Goal: Task Accomplishment & Management: Use online tool/utility

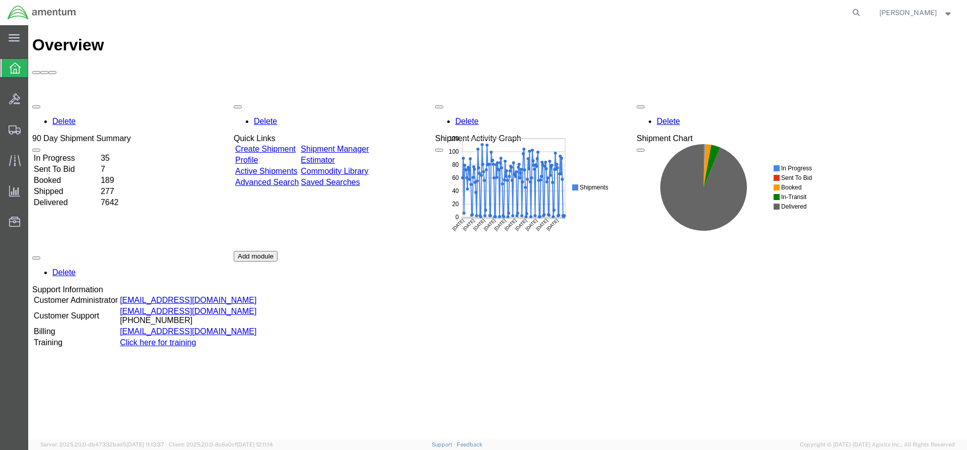
click at [348, 145] on link "Shipment Manager" at bounding box center [335, 149] width 68 height 9
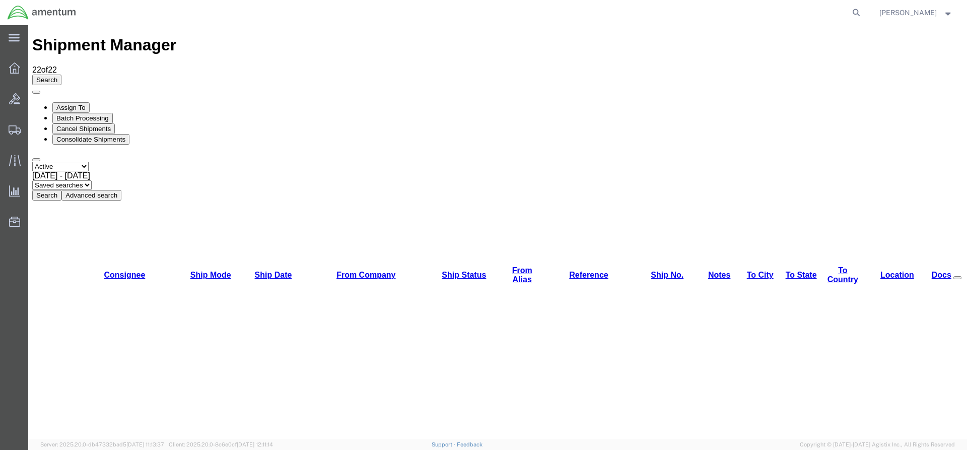
click at [61, 190] on button "Search" at bounding box center [46, 195] width 29 height 11
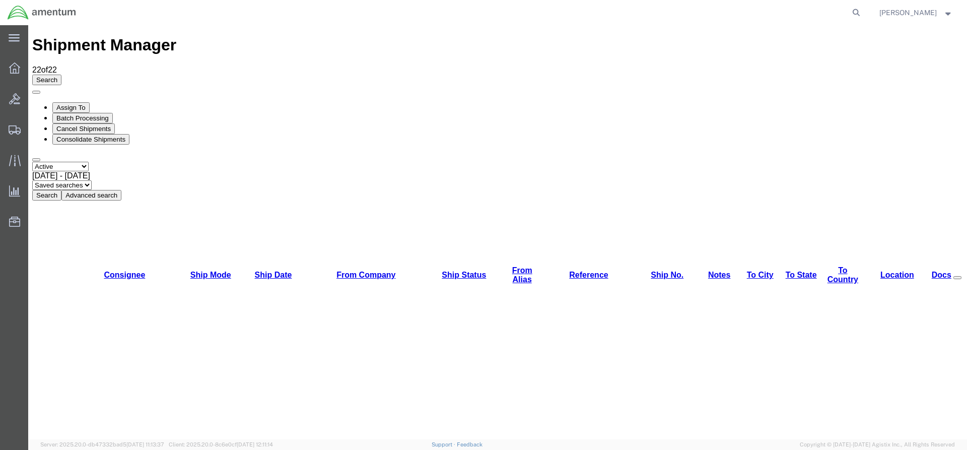
click at [61, 190] on button "Search" at bounding box center [46, 195] width 29 height 11
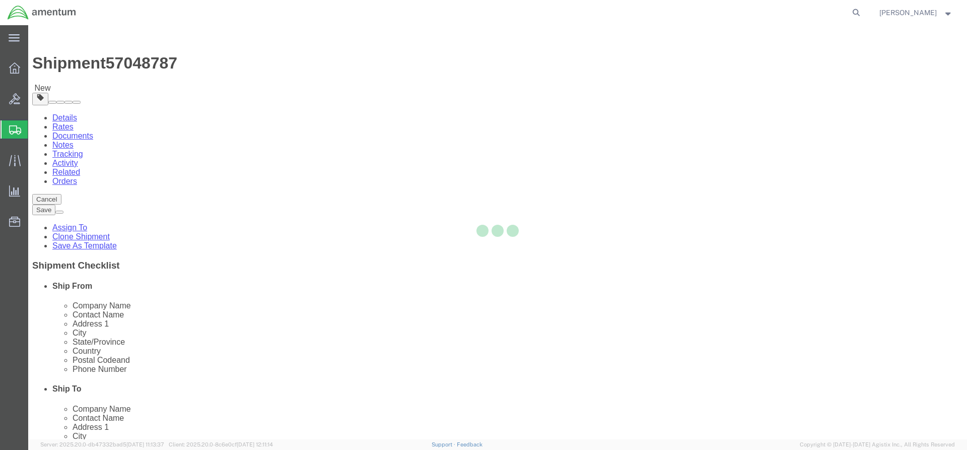
select select "42668"
select select "42692"
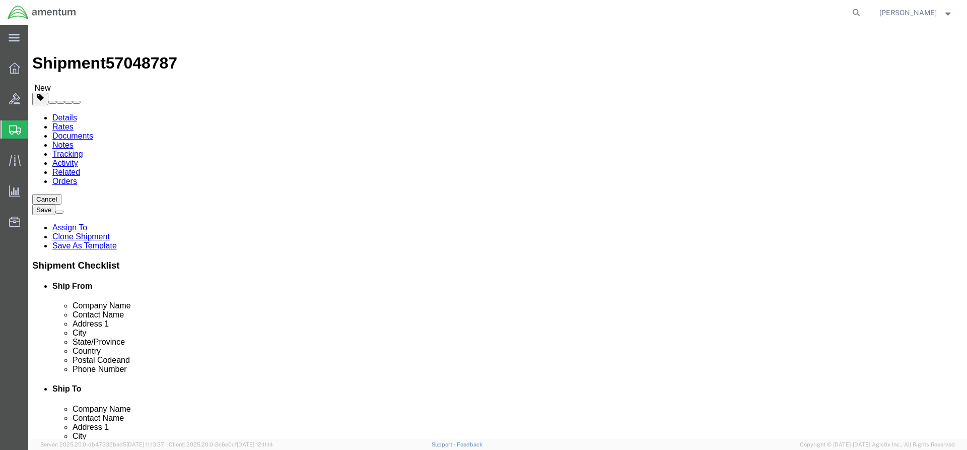
click button "Rate Shipment"
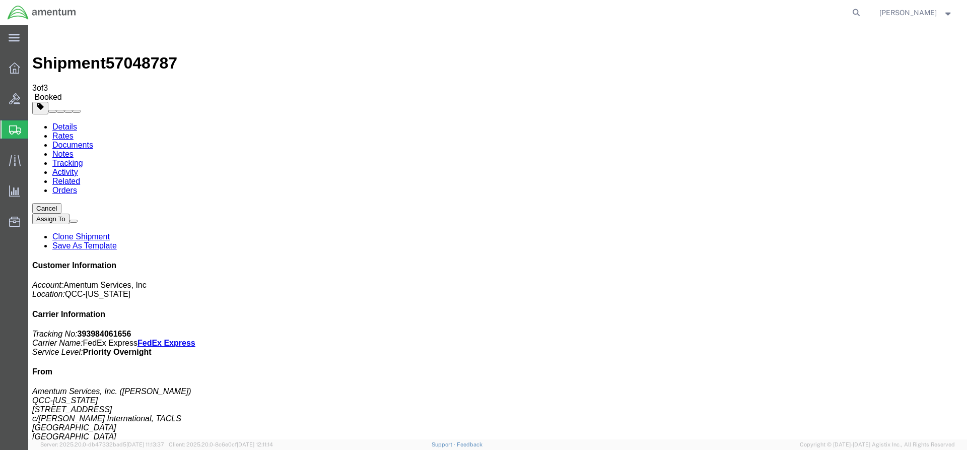
drag, startPoint x: 360, startPoint y: 177, endPoint x: 402, endPoint y: 179, distance: 42.8
copy td "393984061656"
drag, startPoint x: 55, startPoint y: 209, endPoint x: 422, endPoint y: 179, distance: 367.9
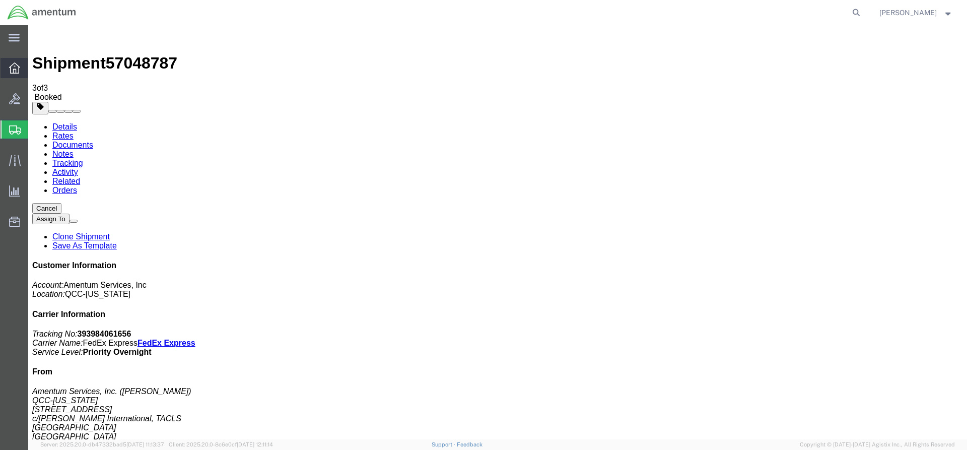
click at [17, 69] on icon at bounding box center [14, 67] width 11 height 11
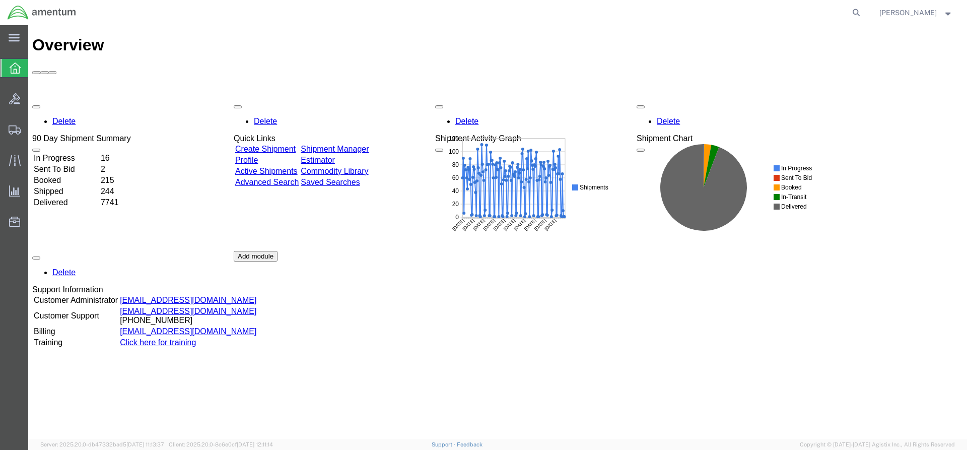
click at [369, 145] on link "Shipment Manager" at bounding box center [335, 149] width 68 height 9
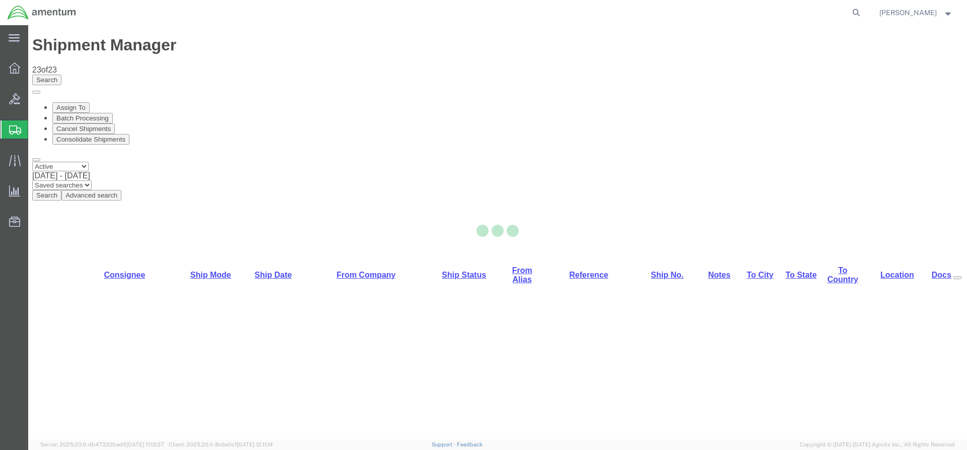
select select "42668"
select select "42706"
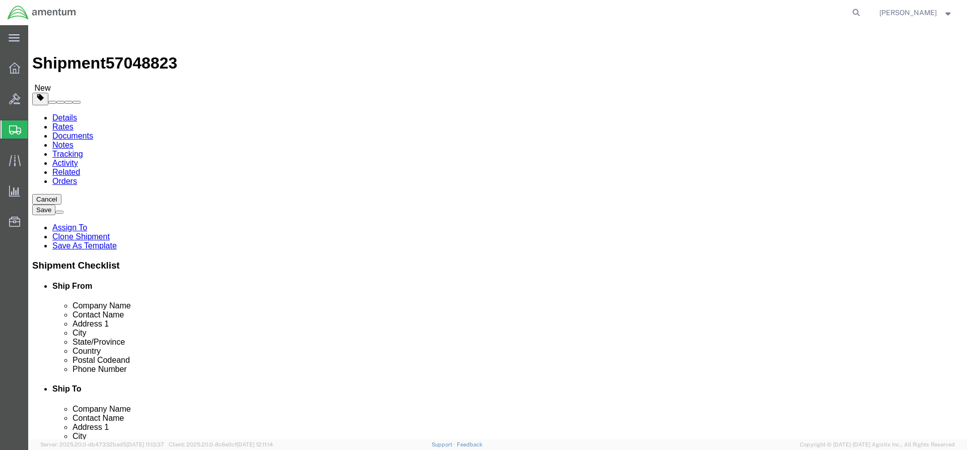
click button "Rate Shipment"
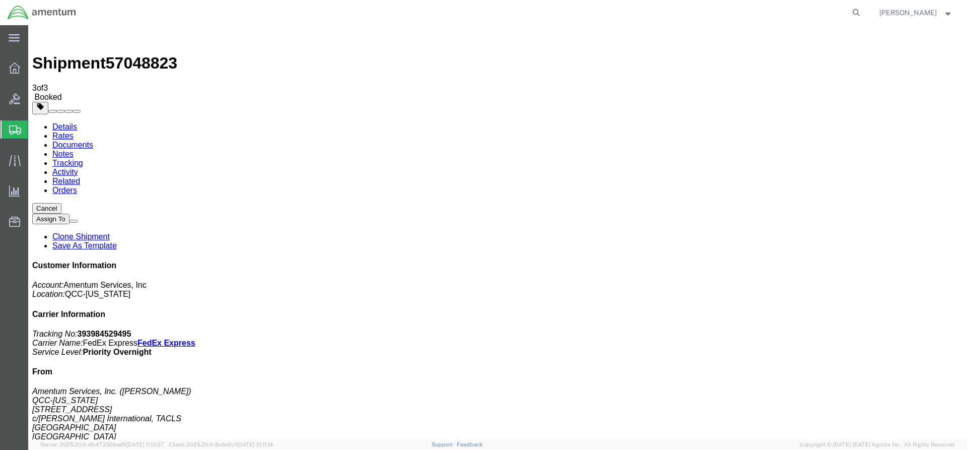
drag, startPoint x: 360, startPoint y: 180, endPoint x: 406, endPoint y: 180, distance: 46.8
copy td "393984529495"
drag, startPoint x: 420, startPoint y: 179, endPoint x: 289, endPoint y: 181, distance: 130.5
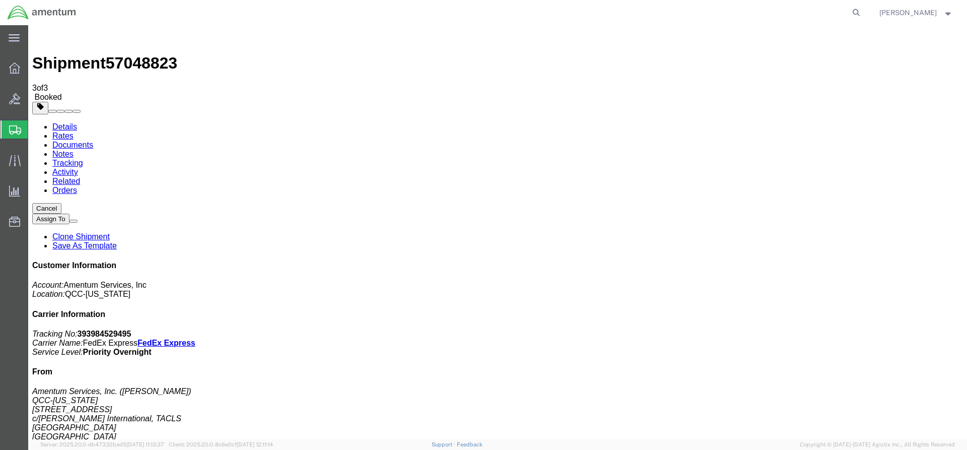
drag, startPoint x: 14, startPoint y: 66, endPoint x: 20, endPoint y: 62, distance: 7.7
click at [14, 67] on icon at bounding box center [14, 67] width 11 height 11
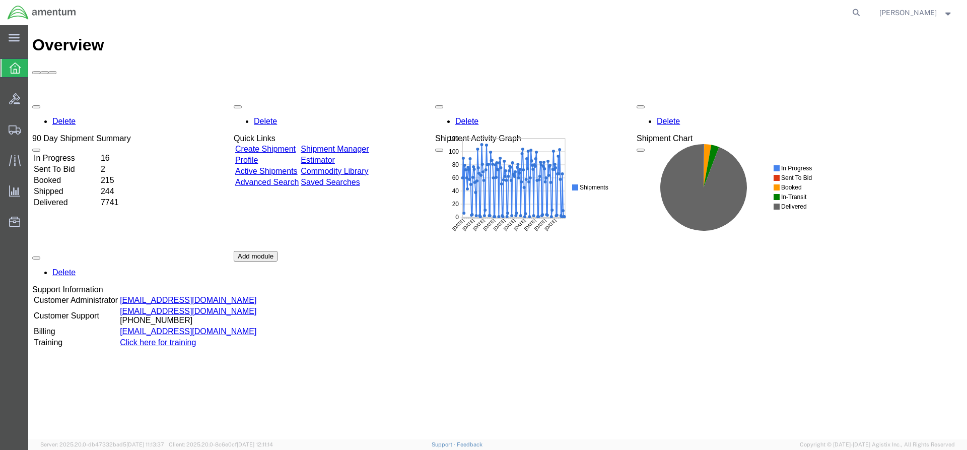
click at [365, 145] on link "Shipment Manager" at bounding box center [335, 149] width 68 height 9
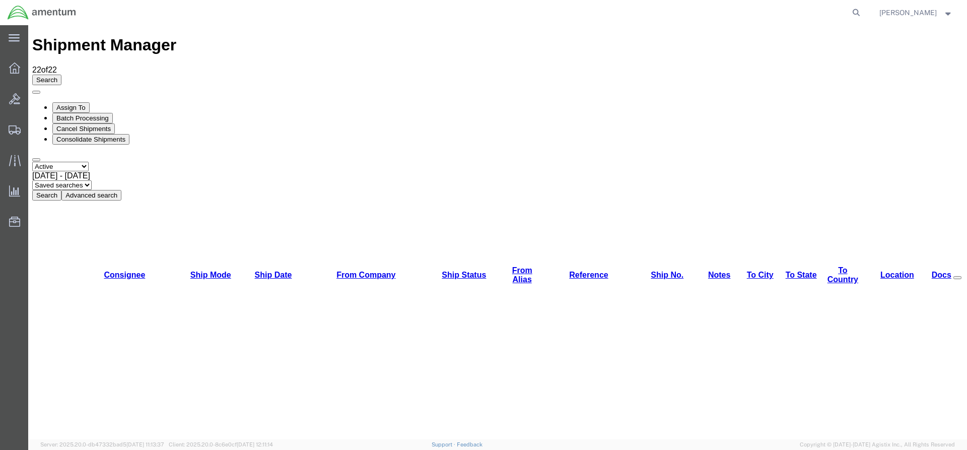
click at [61, 190] on button "Search" at bounding box center [46, 195] width 29 height 11
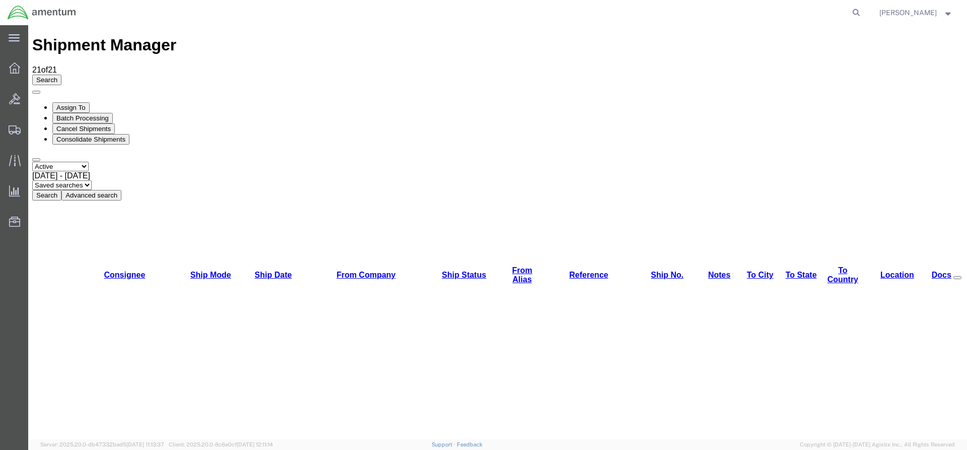
click at [61, 190] on button "Search" at bounding box center [46, 195] width 29 height 11
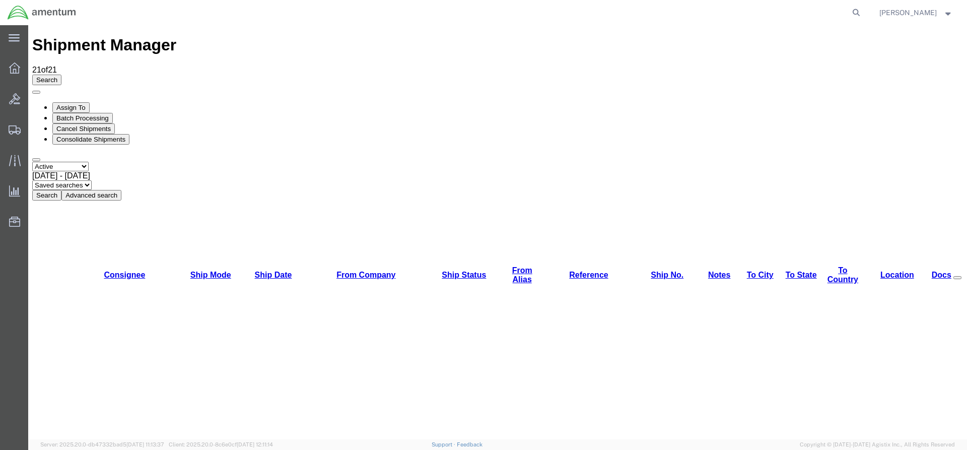
click at [61, 190] on button "Search" at bounding box center [46, 195] width 29 height 11
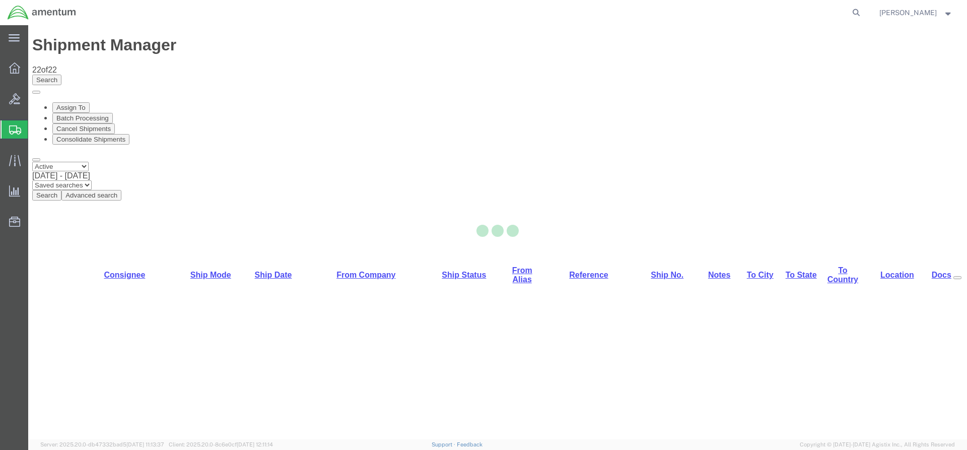
select select "42668"
select select "42686"
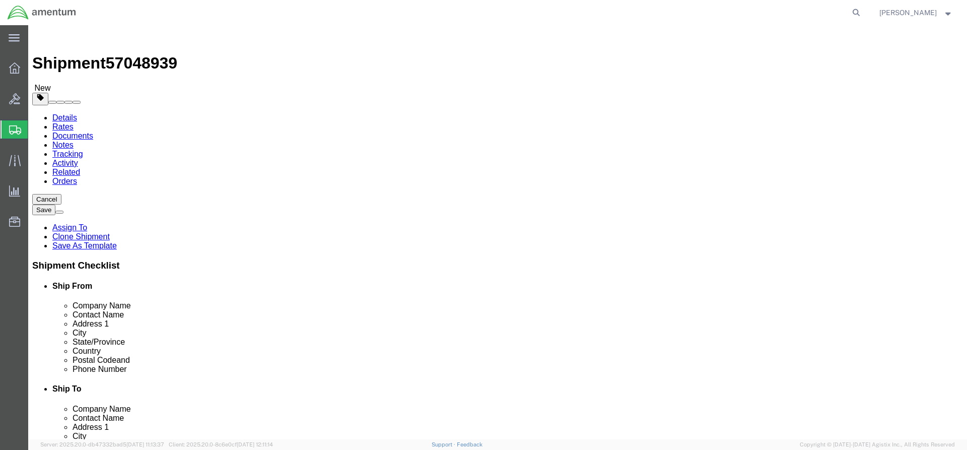
click div "Rate Shipment"
click button "Rate Shipment"
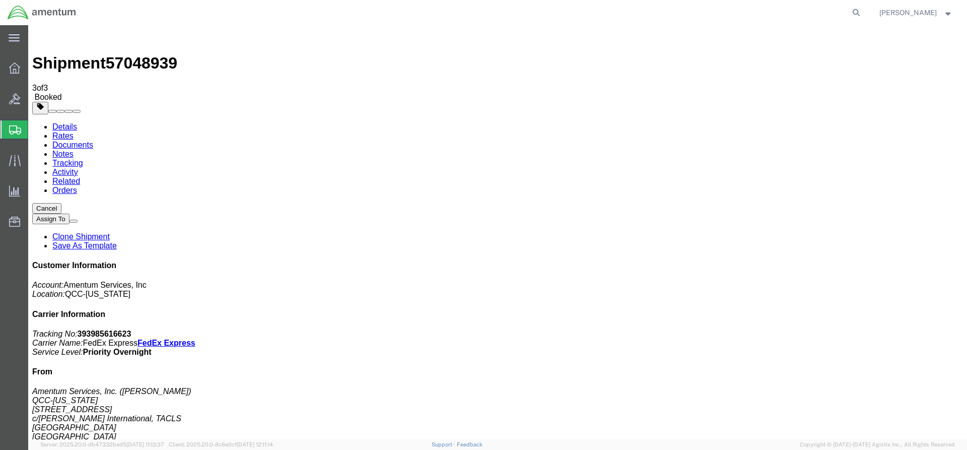
drag, startPoint x: 360, startPoint y: 181, endPoint x: 408, endPoint y: 186, distance: 49.2
copy td "393985616623"
click at [11, 69] on icon at bounding box center [14, 67] width 11 height 11
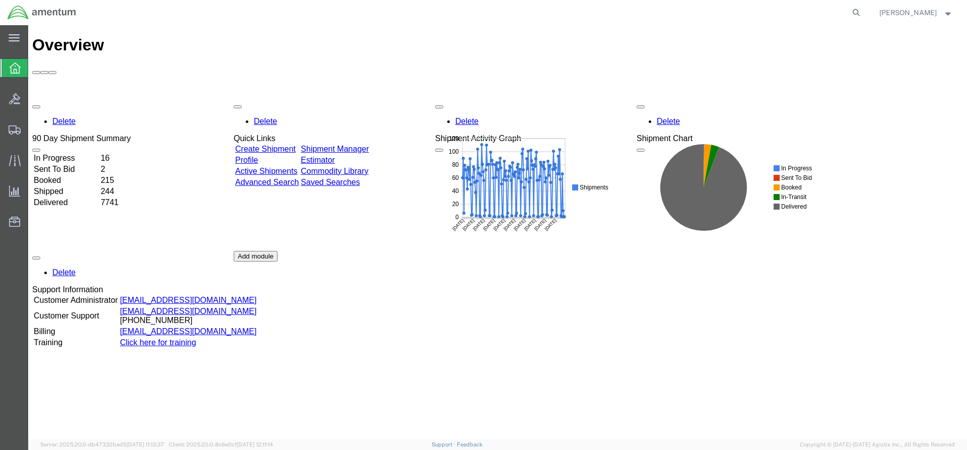
click at [356, 100] on div "Delete 90 Day Shipment Summary In Progress 16 Sent To Bid 2 Booked 215 Shipped …" at bounding box center [497, 251] width 931 height 302
click at [359, 145] on link "Shipment Manager" at bounding box center [335, 149] width 68 height 9
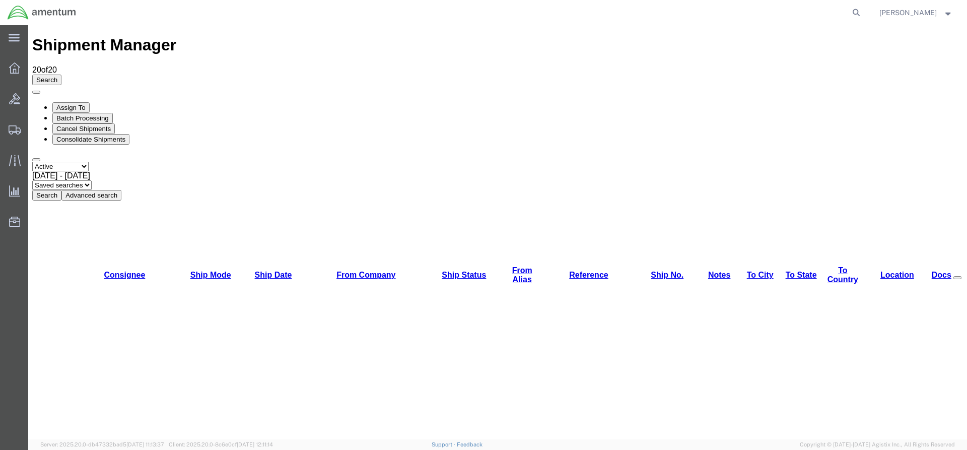
click at [61, 190] on button "Search" at bounding box center [46, 195] width 29 height 11
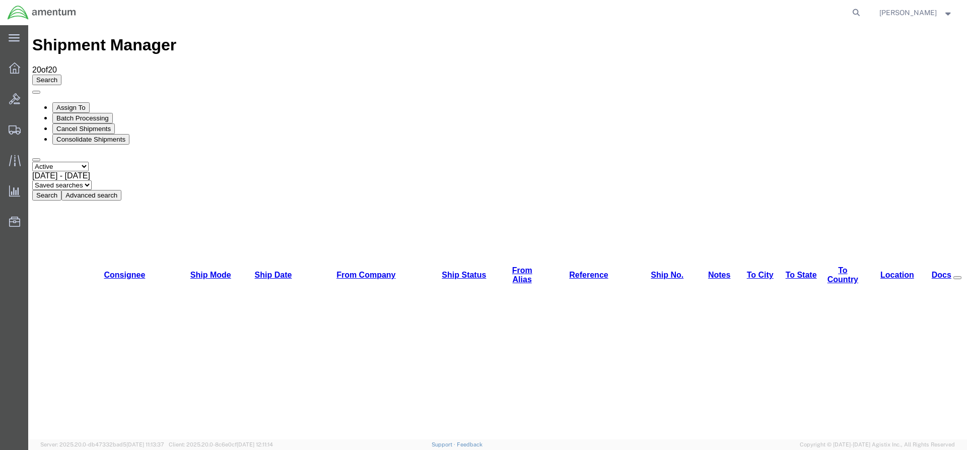
click at [61, 190] on button "Search" at bounding box center [46, 195] width 29 height 11
click at [311, 162] on div "Select status Active All Shipments Approved Booked Canceled Delivered Denied Ne…" at bounding box center [497, 181] width 931 height 39
click at [61, 190] on button "Search" at bounding box center [46, 195] width 29 height 11
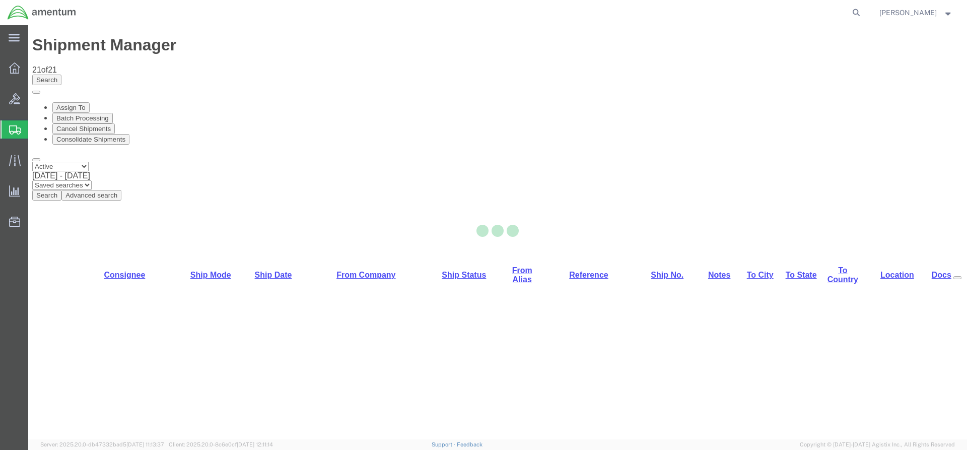
select select "42668"
select select "42727"
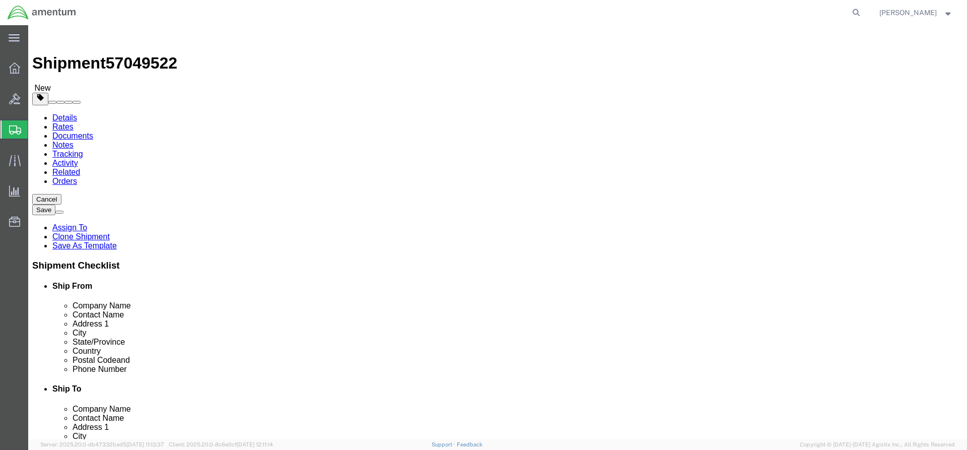
click button "Rate Shipment"
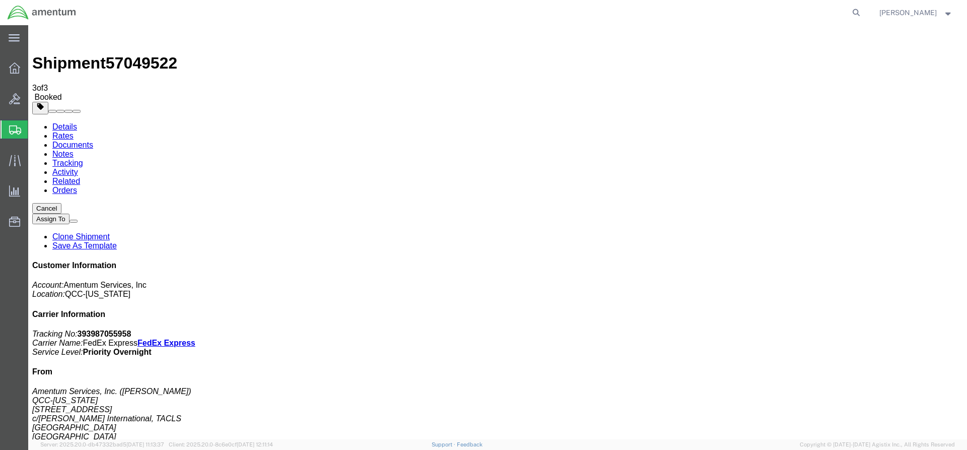
drag, startPoint x: 360, startPoint y: 180, endPoint x: 407, endPoint y: 182, distance: 47.4
copy td "393987055958"
click at [17, 68] on icon at bounding box center [14, 67] width 11 height 11
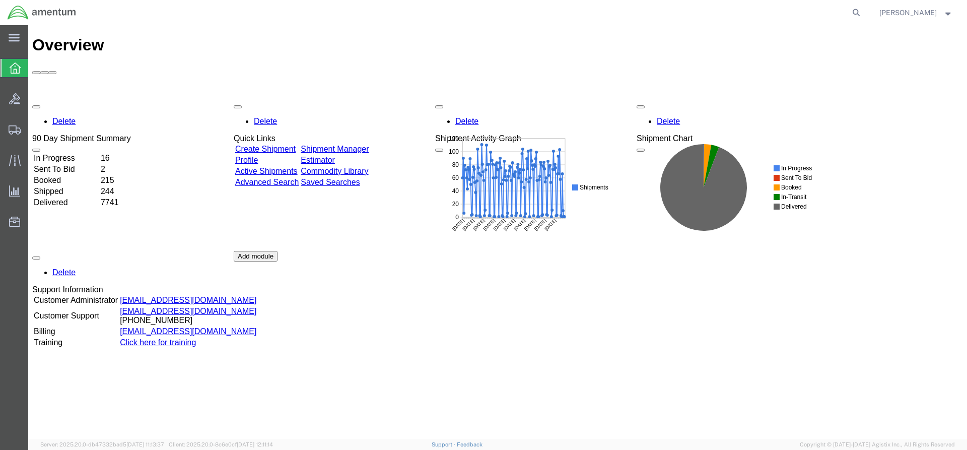
click at [369, 145] on link "Shipment Manager" at bounding box center [335, 149] width 68 height 9
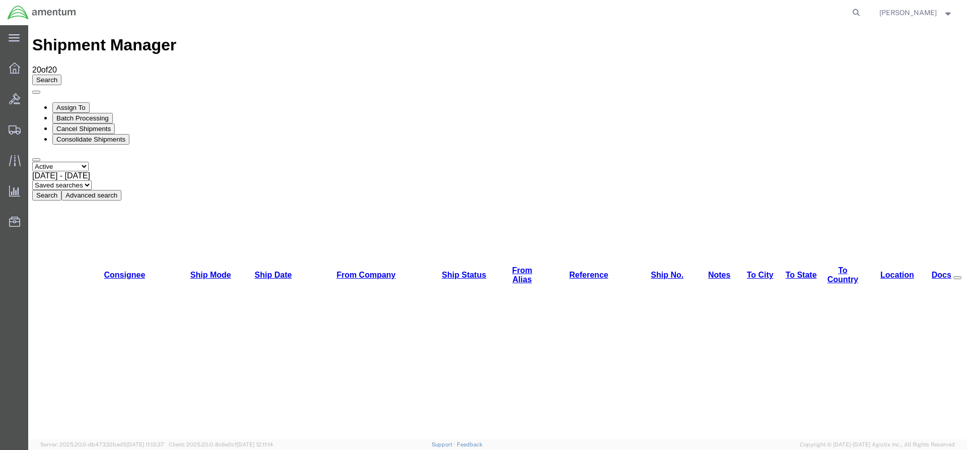
click at [61, 190] on button "Search" at bounding box center [46, 195] width 29 height 11
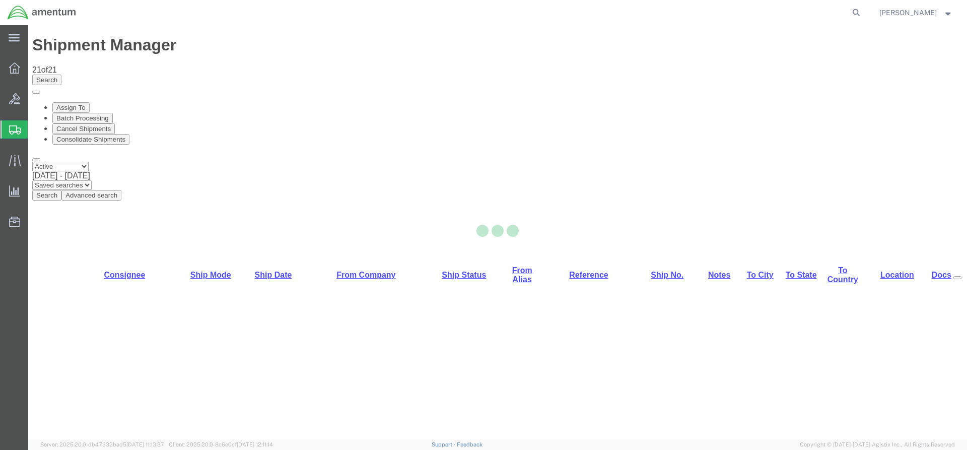
select select "42668"
select select "42706"
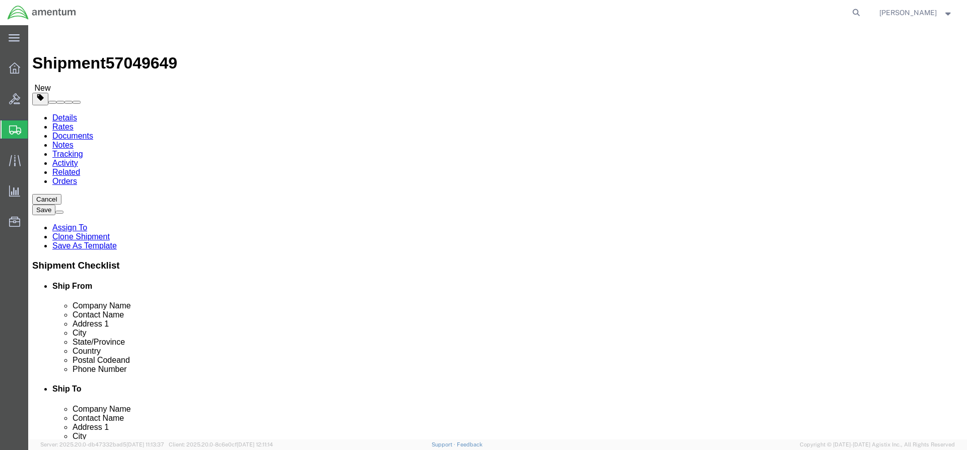
click button "Rate Shipment"
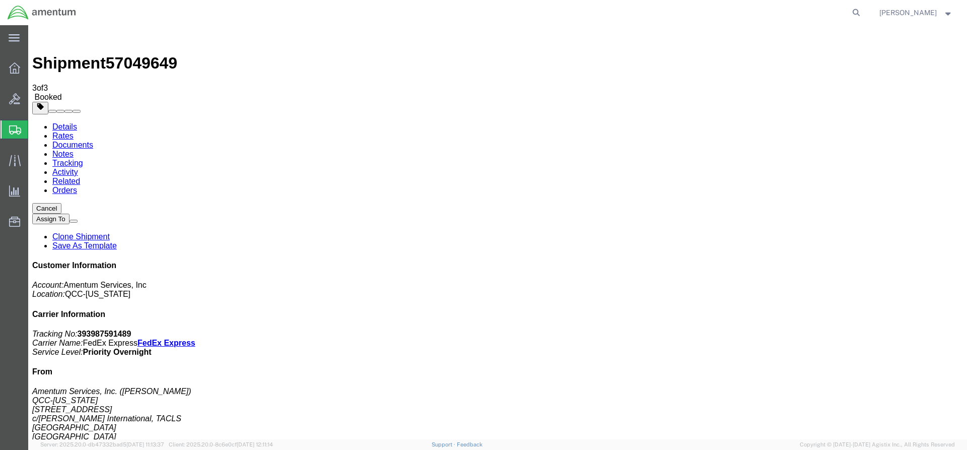
drag, startPoint x: 362, startPoint y: 180, endPoint x: 404, endPoint y: 178, distance: 42.4
drag, startPoint x: 420, startPoint y: 176, endPoint x: 31, endPoint y: 173, distance: 388.8
click at [19, 69] on icon at bounding box center [14, 67] width 11 height 11
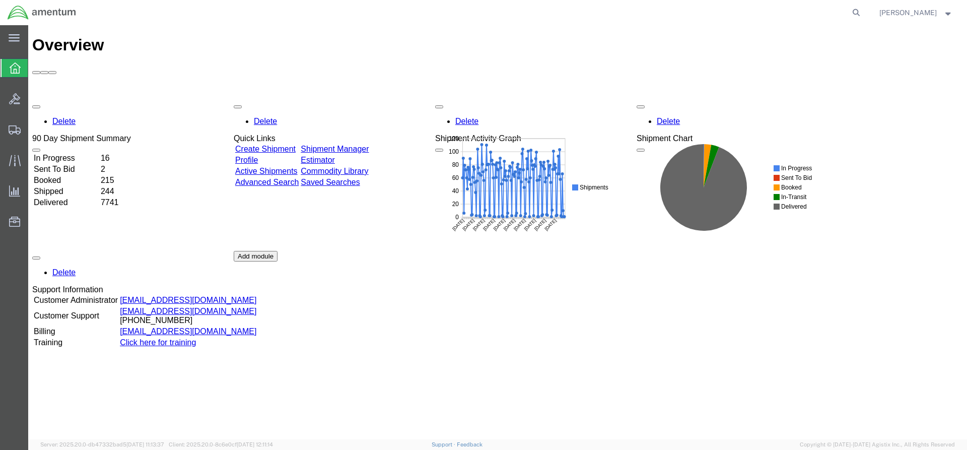
click at [347, 145] on link "Shipment Manager" at bounding box center [335, 149] width 68 height 9
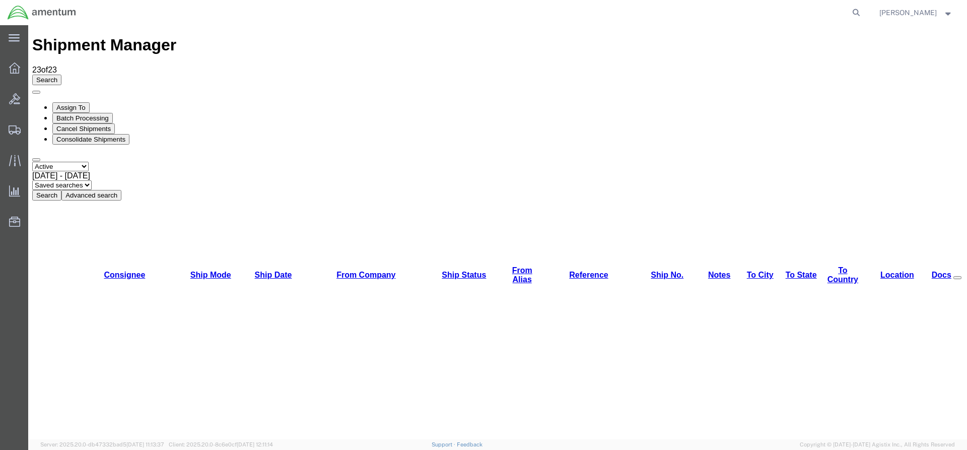
click at [61, 190] on button "Search" at bounding box center [46, 195] width 29 height 11
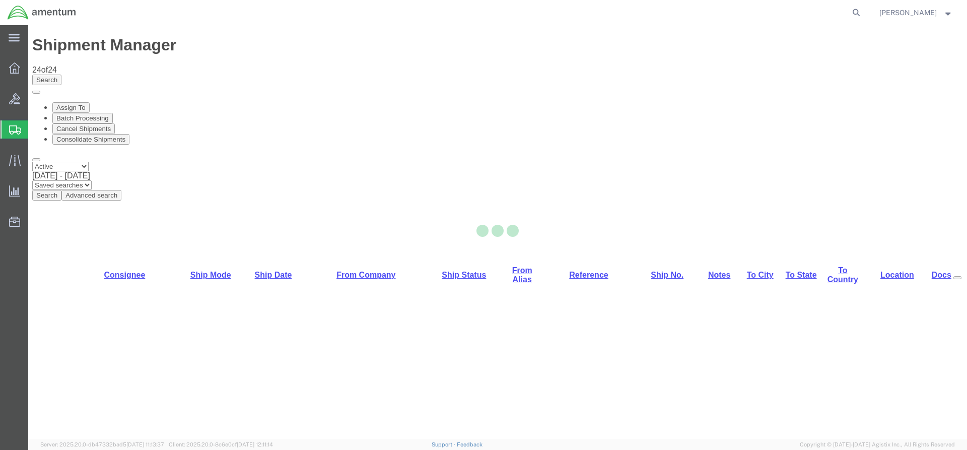
select select "42668"
select select "42696"
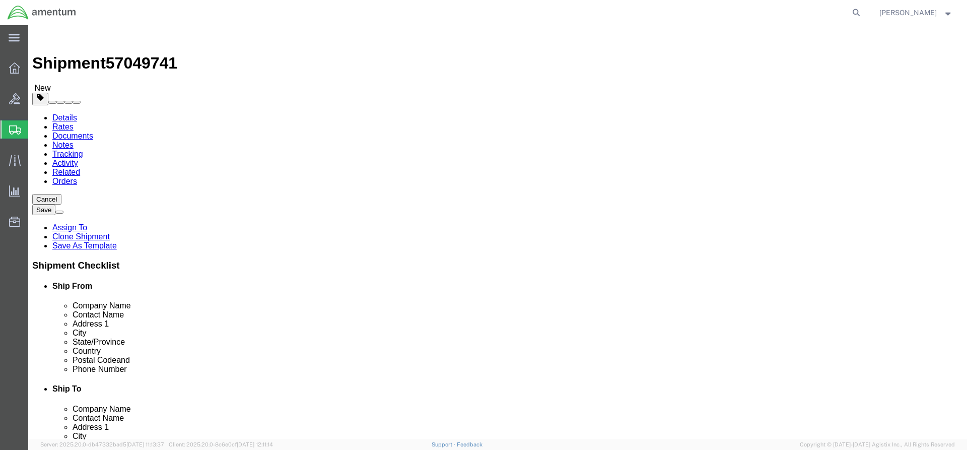
click button "Rate Shipment"
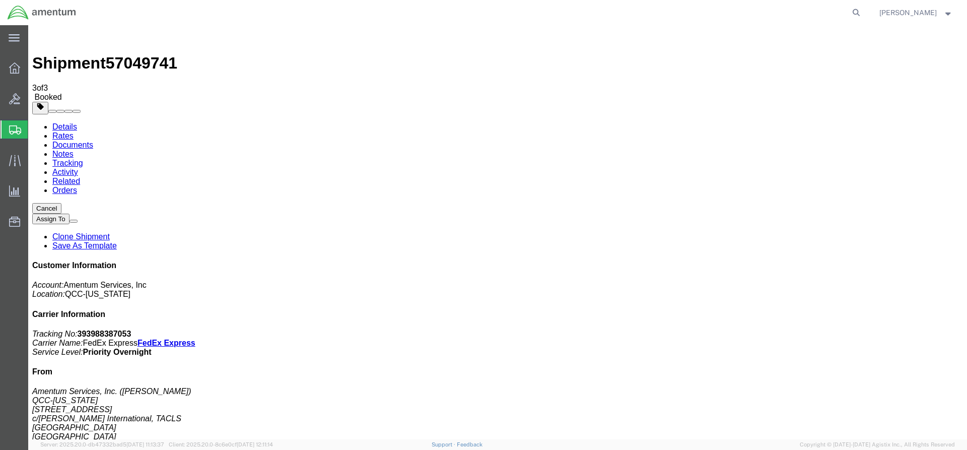
drag, startPoint x: 360, startPoint y: 177, endPoint x: 391, endPoint y: 181, distance: 32.0
copy td "393988387053"
click at [15, 64] on icon at bounding box center [14, 67] width 11 height 11
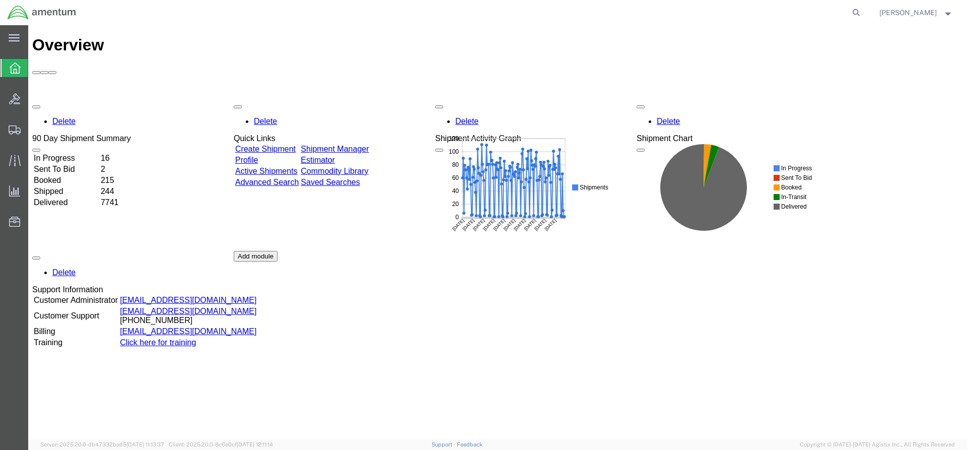
click at [378, 100] on div "Delete 90 Day Shipment Summary In Progress 16 Sent To Bid 2 Booked 215 Shipped …" at bounding box center [497, 251] width 931 height 302
click at [403, 100] on div "Delete 90 Day Shipment Summary In Progress 16 Sent To Bid 2 Booked 215 Shipped …" at bounding box center [497, 251] width 931 height 302
click at [385, 100] on div "Delete 90 Day Shipment Summary In Progress 16 Sent To Bid 2 Booked 215 Shipped …" at bounding box center [497, 251] width 931 height 302
click at [369, 145] on link "Shipment Manager" at bounding box center [335, 149] width 68 height 9
